Goal: Transaction & Acquisition: Purchase product/service

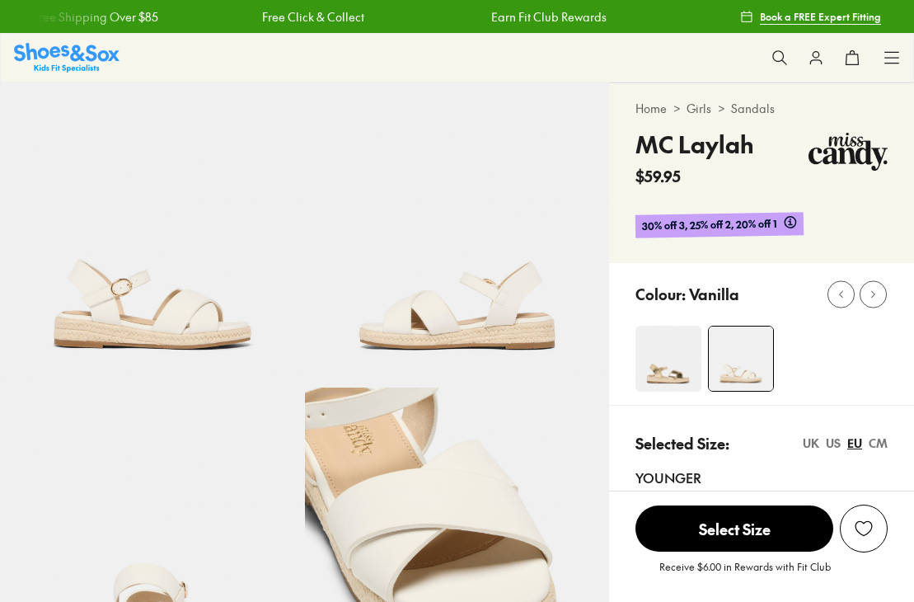
select select "*"
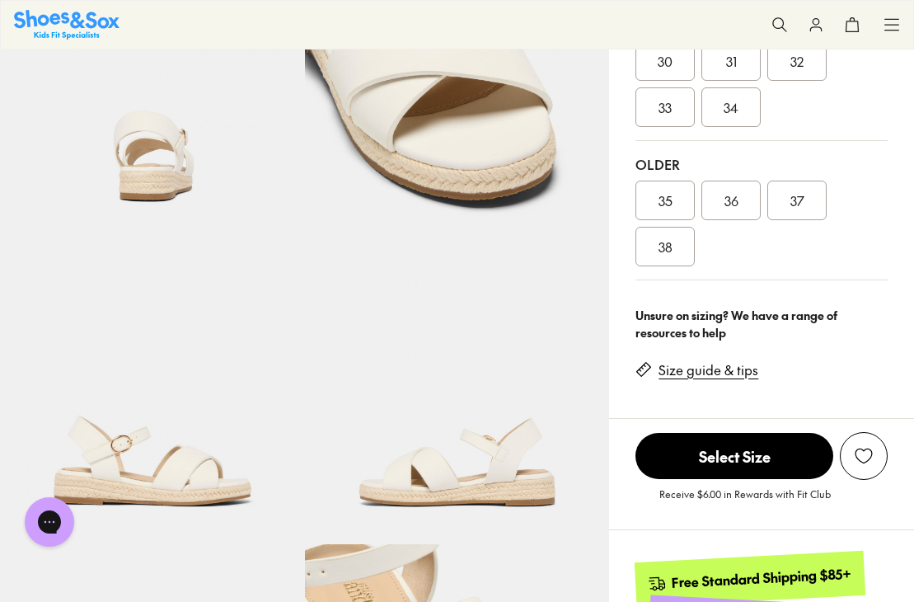
click at [680, 197] on div "35" at bounding box center [664, 200] width 59 height 40
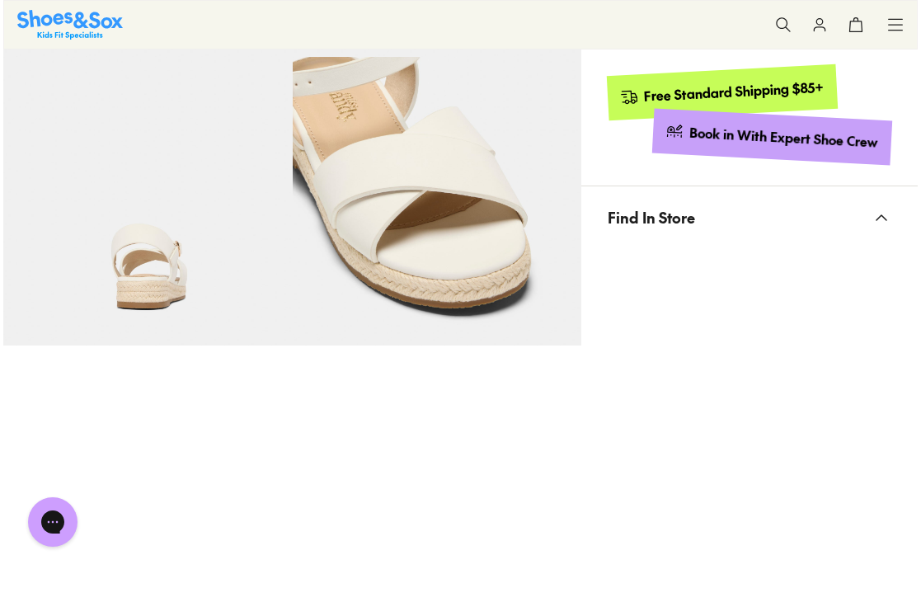
scroll to position [649, 0]
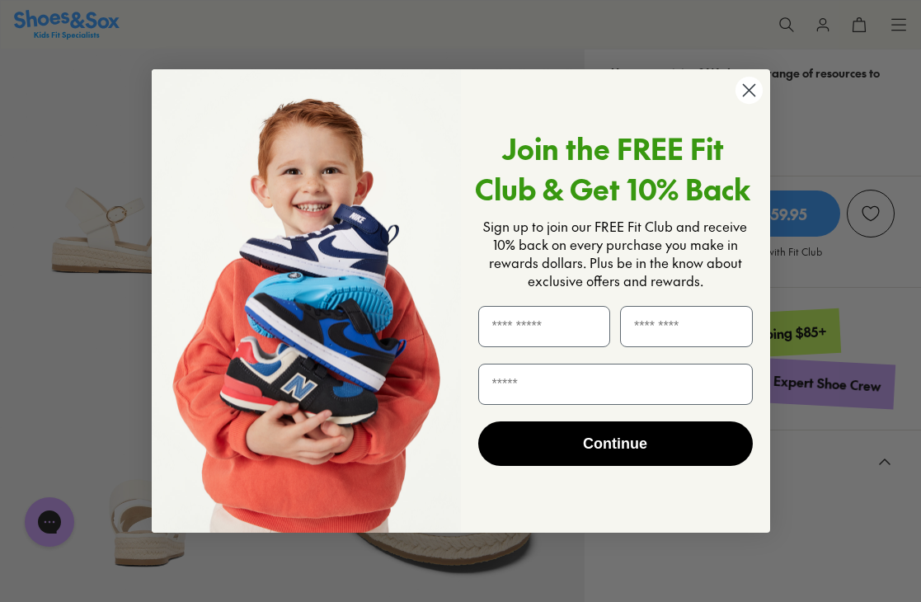
click at [747, 87] on circle "Close dialog" at bounding box center [747, 90] width 27 height 27
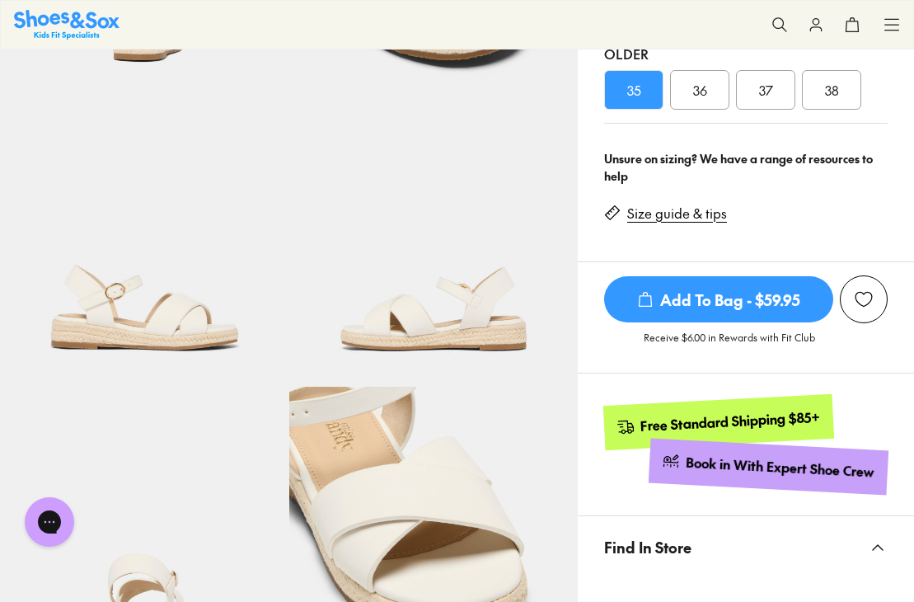
scroll to position [528, 0]
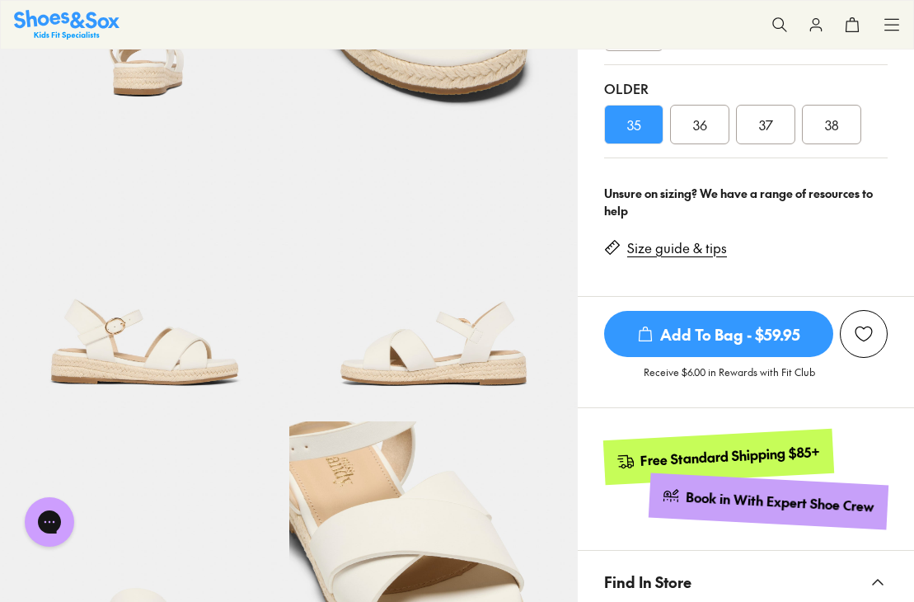
click at [716, 127] on div "36" at bounding box center [699, 125] width 59 height 40
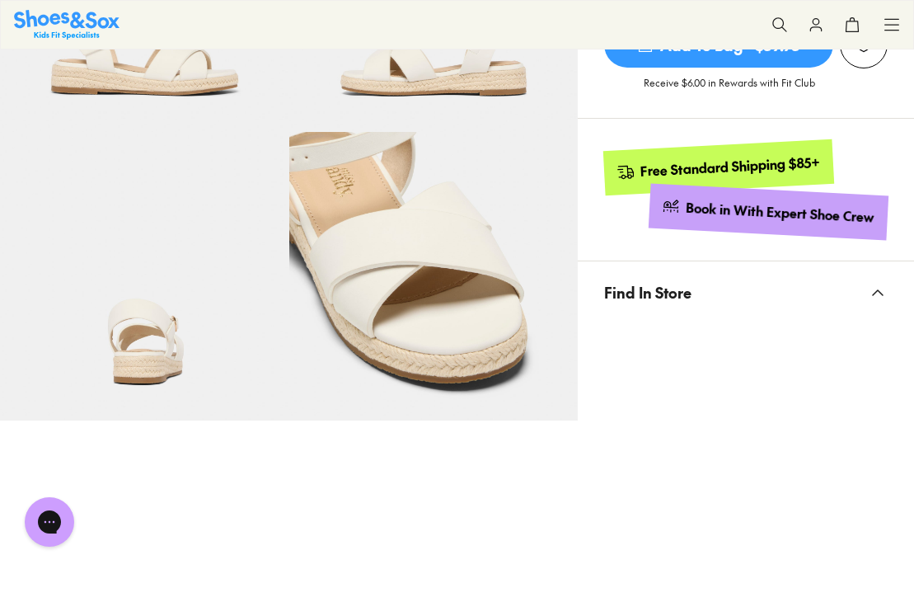
scroll to position [546, 0]
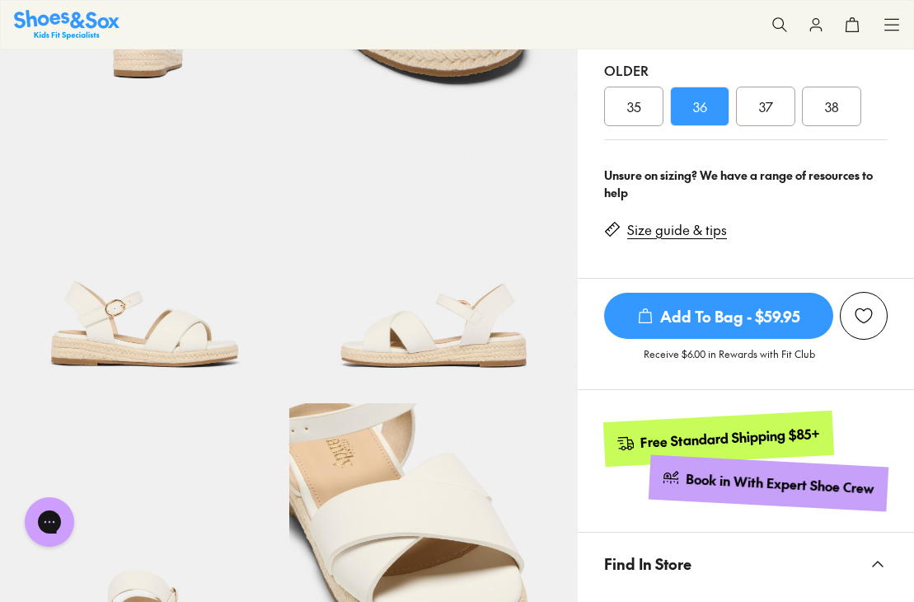
click at [764, 103] on span "37" at bounding box center [766, 106] width 14 height 20
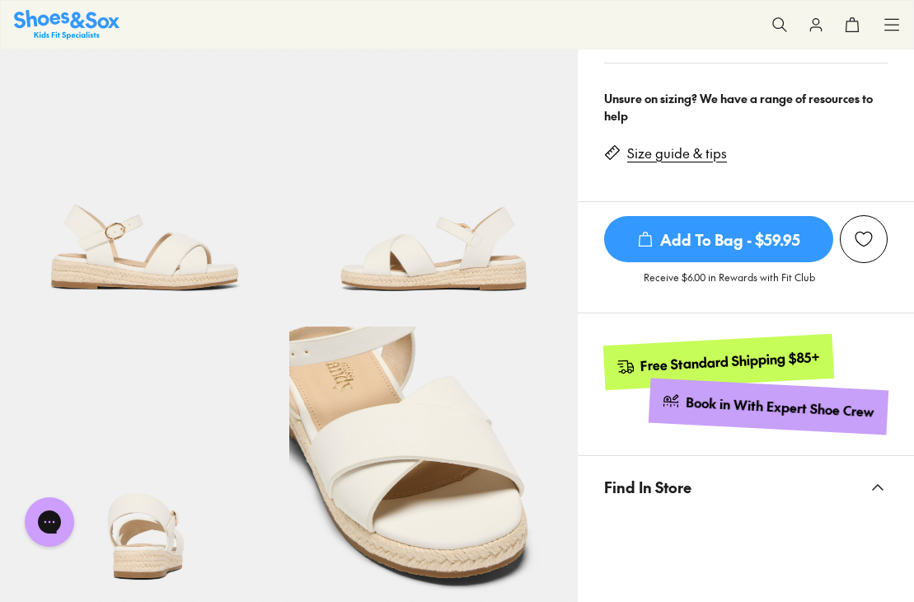
scroll to position [557, 0]
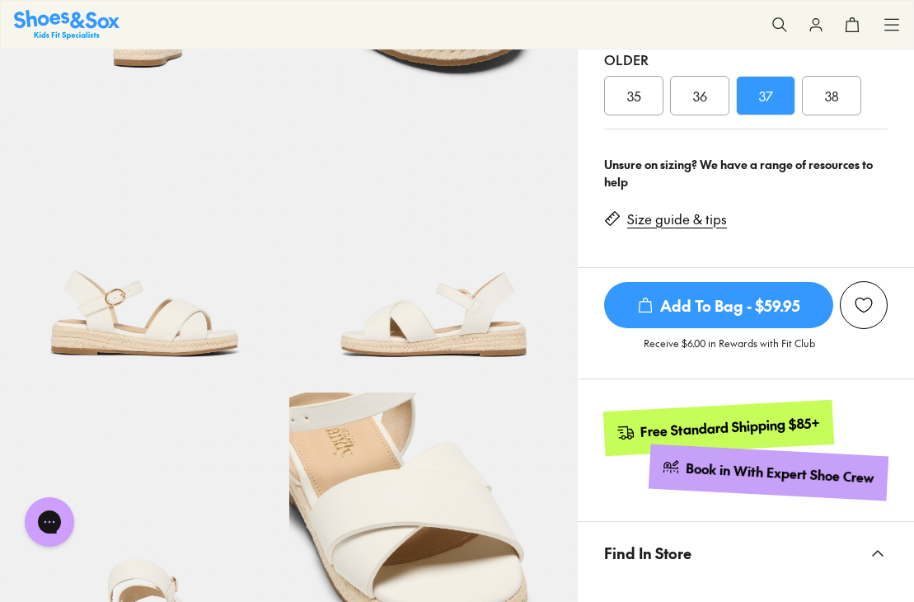
click at [703, 102] on span "36" at bounding box center [700, 96] width 14 height 20
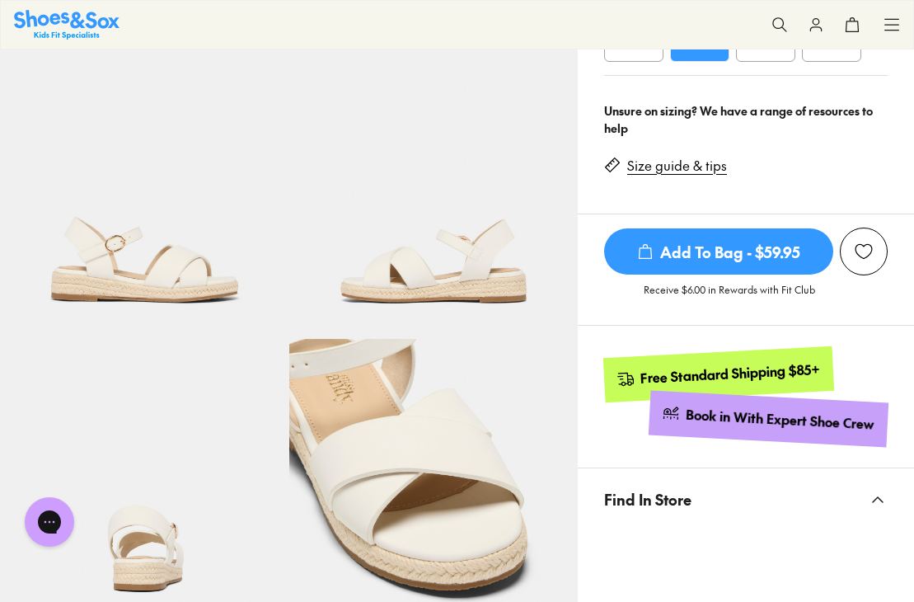
scroll to position [525, 0]
